Goal: Information Seeking & Learning: Learn about a topic

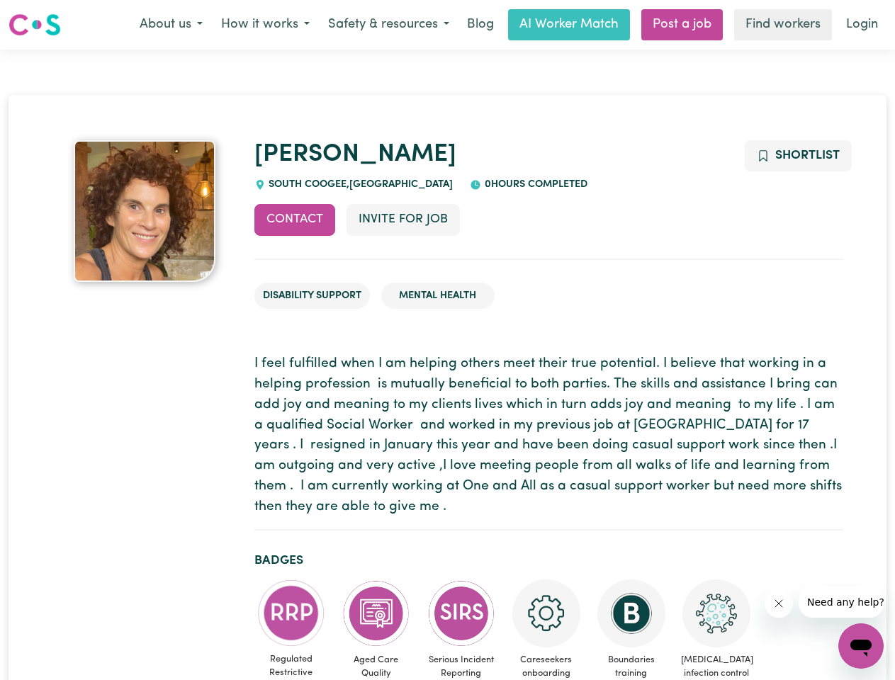
click at [171, 25] on button "About us" at bounding box center [170, 25] width 81 height 30
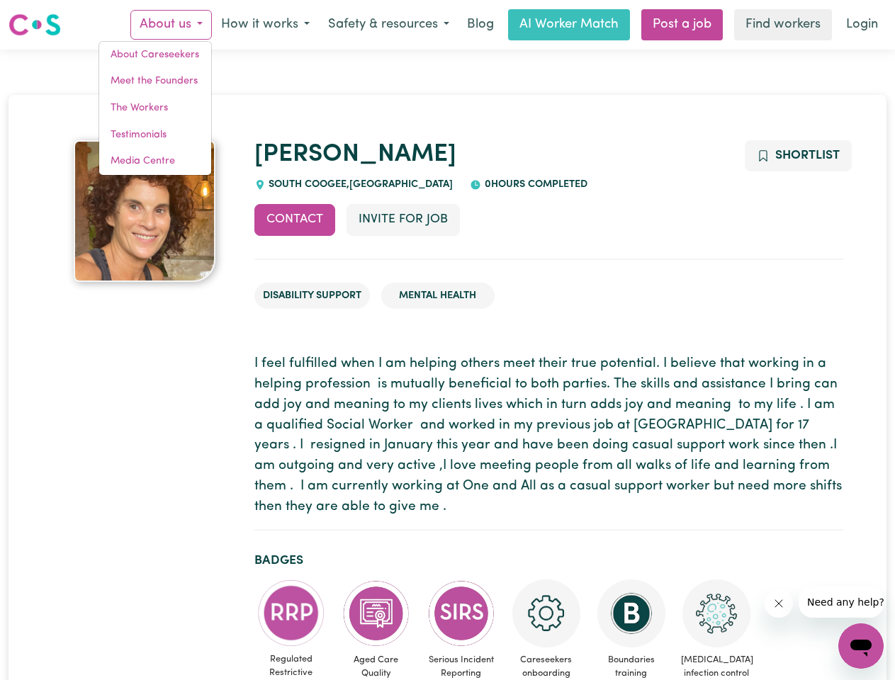
click at [264, 25] on button "How it works" at bounding box center [265, 25] width 107 height 30
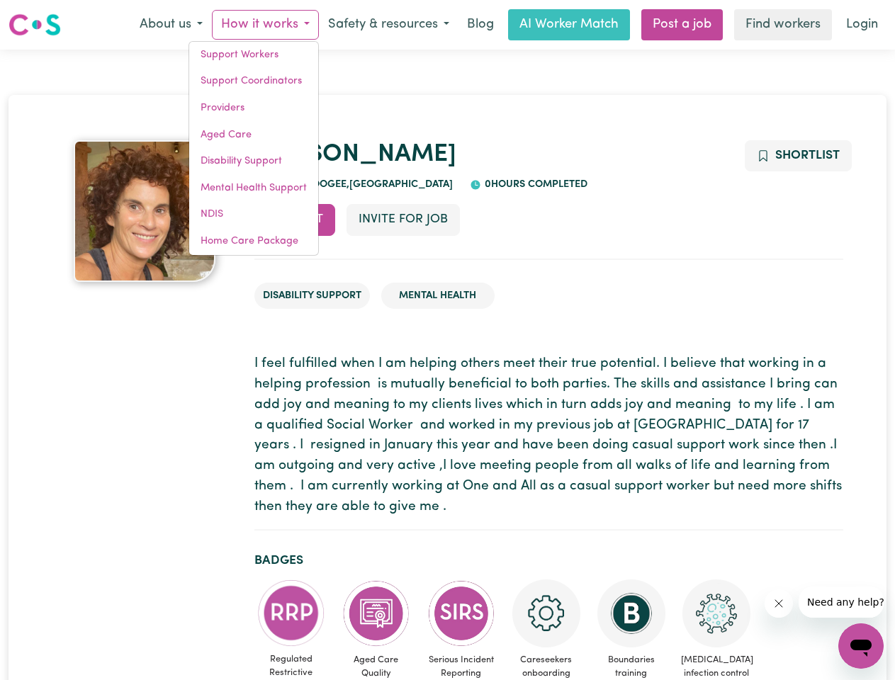
click at [387, 25] on button "Safety & resources" at bounding box center [389, 25] width 140 height 30
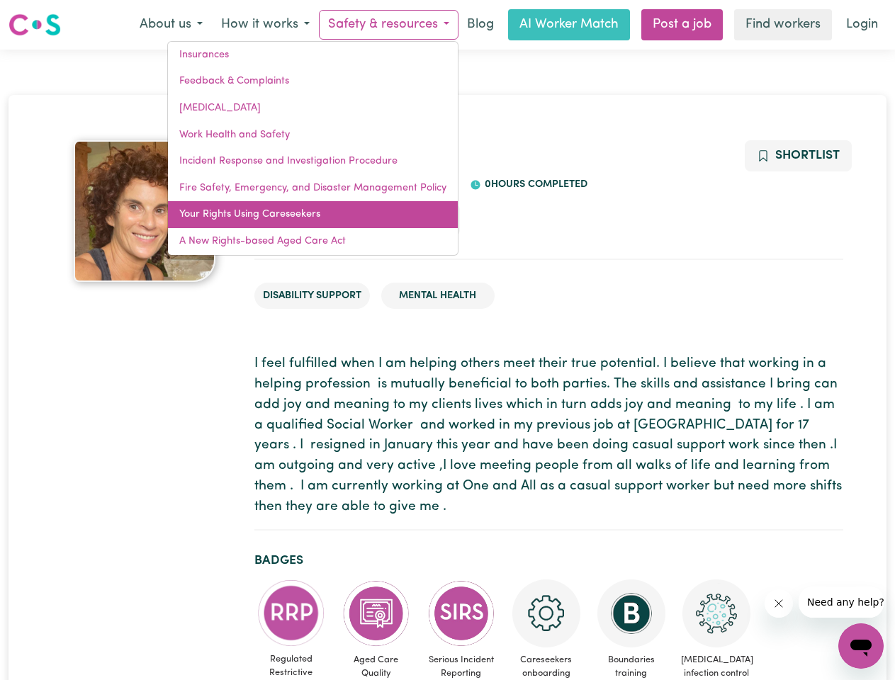
click at [295, 220] on link "Your Rights Using Careseekers" at bounding box center [313, 214] width 290 height 27
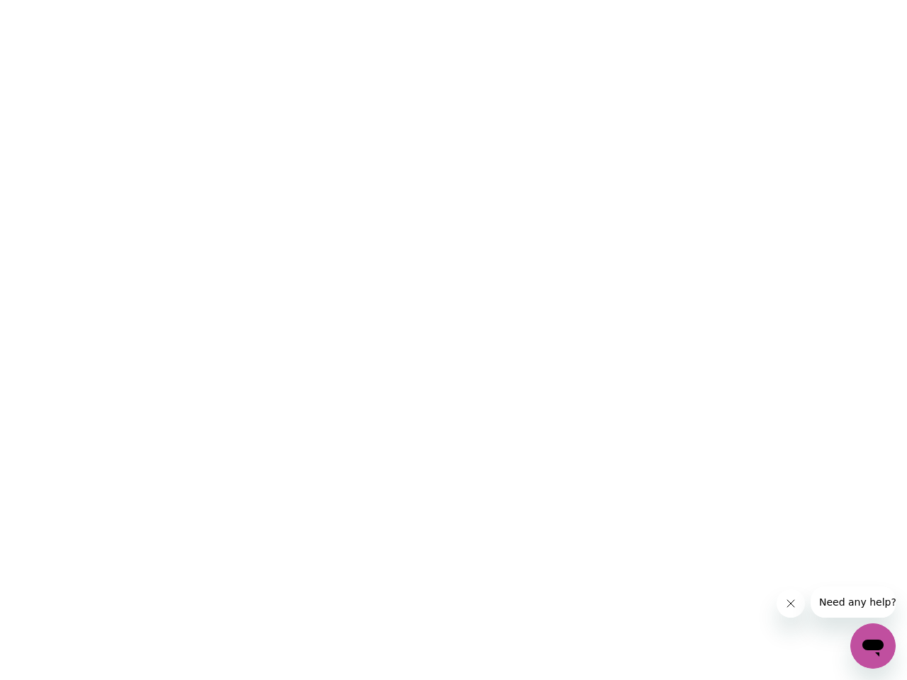
click at [402, 0] on html at bounding box center [453, 0] width 907 height 0
click at [797, 0] on html at bounding box center [453, 0] width 907 height 0
click at [291, 0] on html at bounding box center [453, 0] width 907 height 0
click at [376, 0] on html at bounding box center [453, 0] width 907 height 0
